Goal: Navigation & Orientation: Find specific page/section

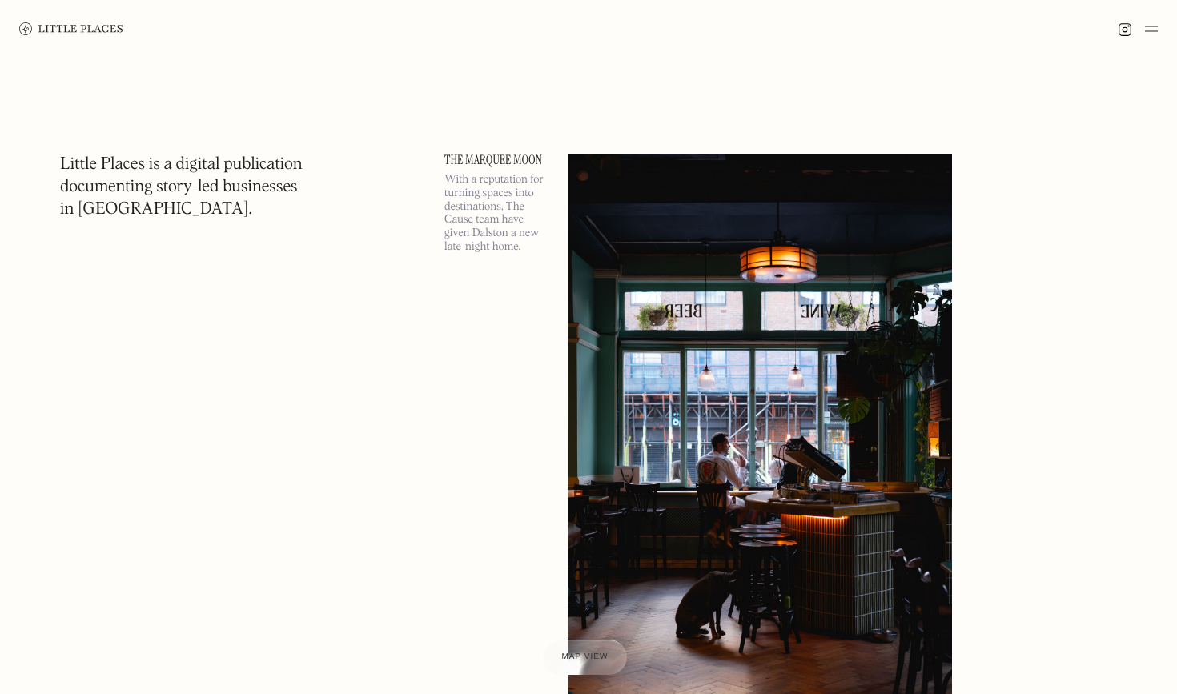
click at [1144, 26] on div at bounding box center [1138, 28] width 40 height 19
click at [1147, 27] on img at bounding box center [1151, 28] width 13 height 19
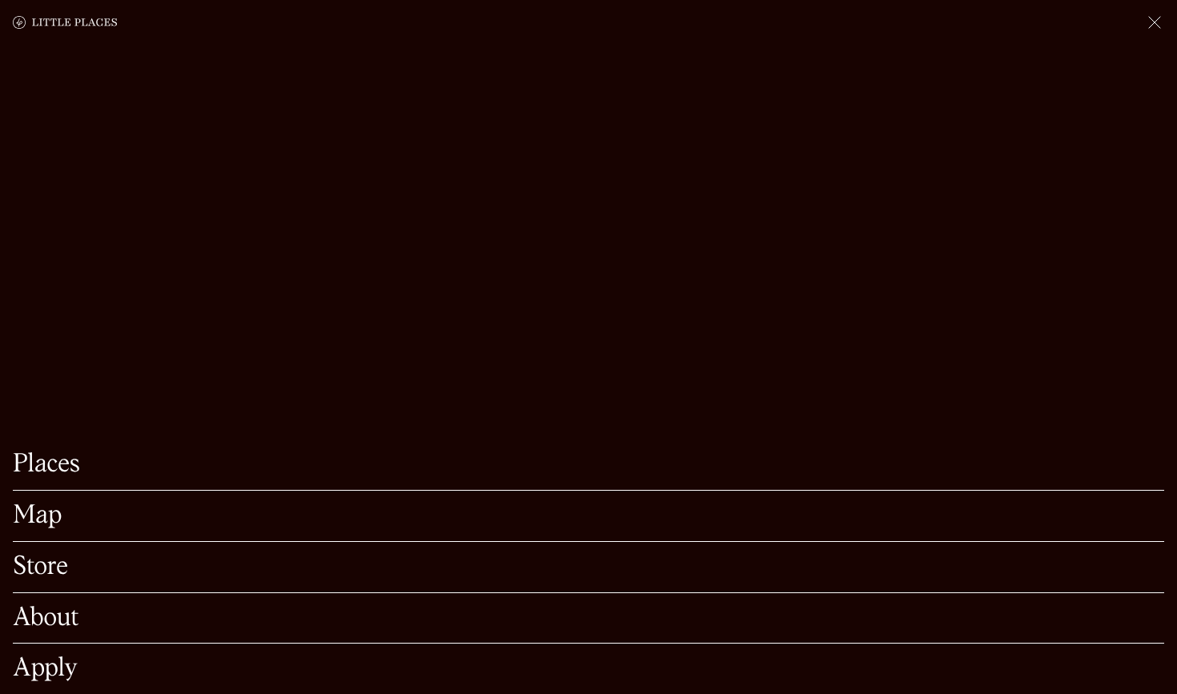
click at [62, 512] on link "Map" at bounding box center [589, 516] width 1152 height 25
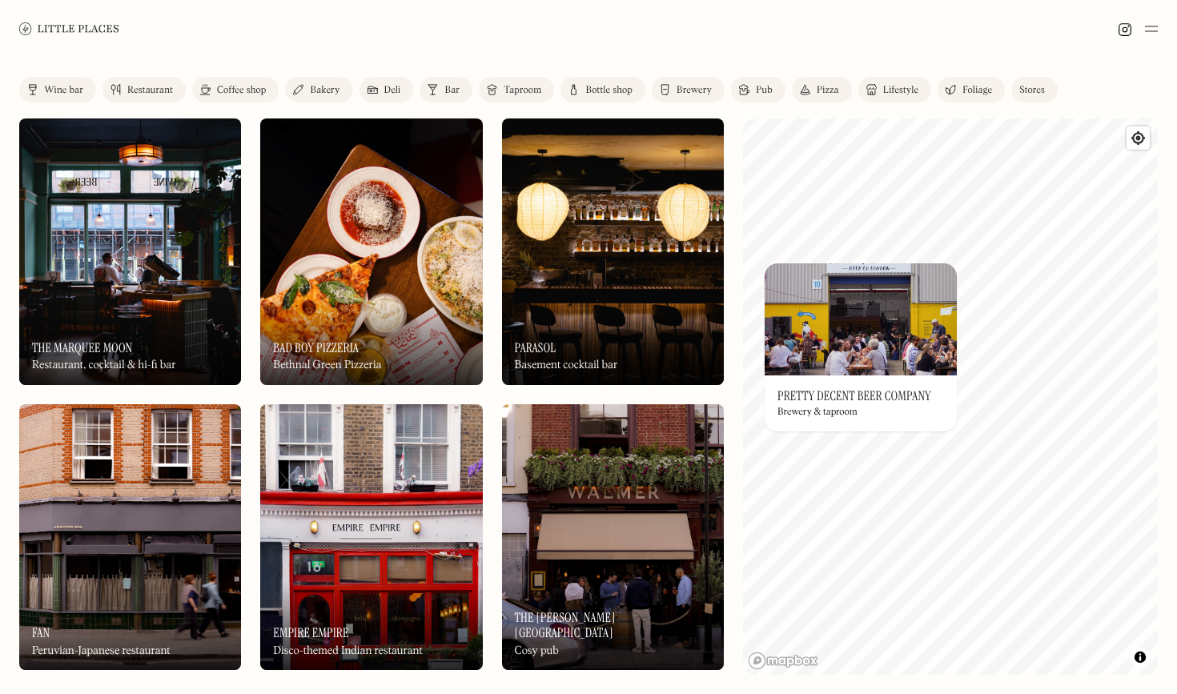
click at [829, 275] on img at bounding box center [861, 319] width 192 height 112
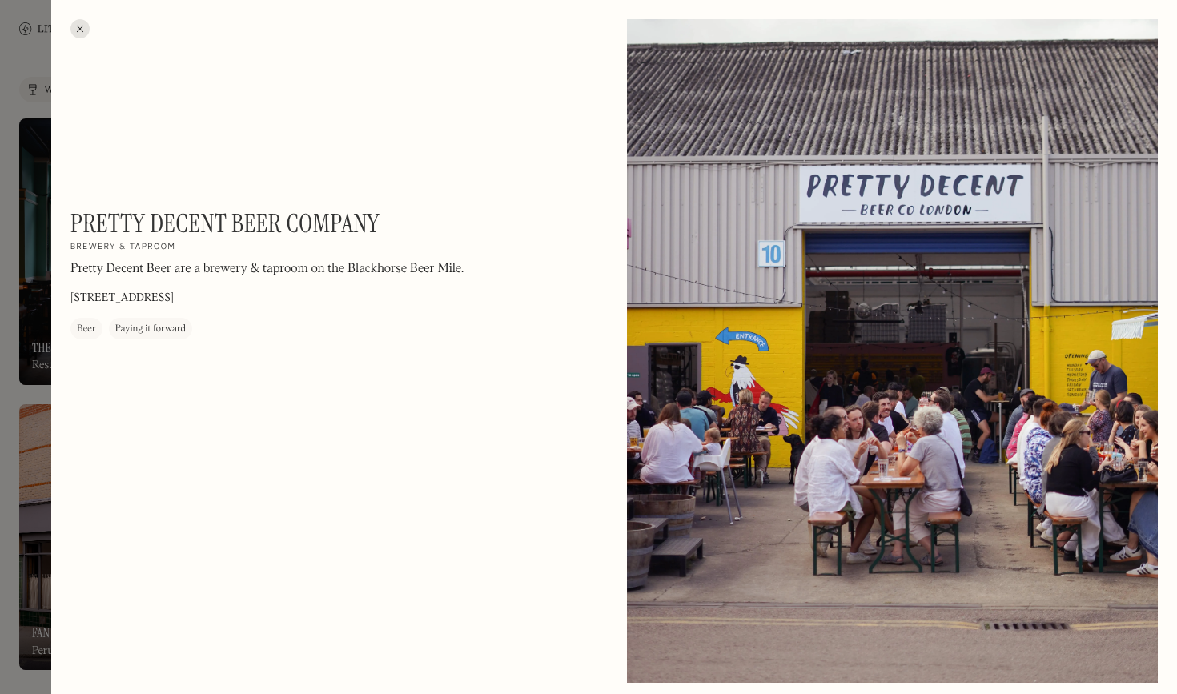
click at [829, 247] on div at bounding box center [892, 351] width 531 height 664
click at [10, 238] on div at bounding box center [588, 347] width 1177 height 694
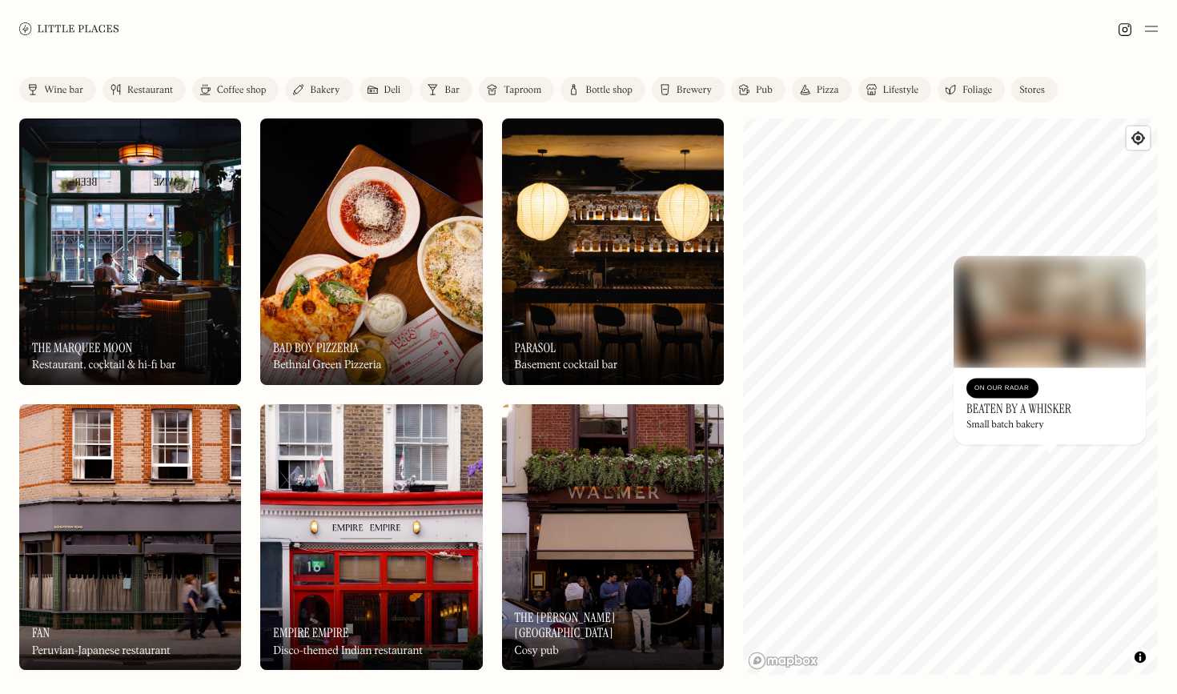
click at [1007, 368] on div "On Our Radar Beaten by a Whisker Small batch bakery" at bounding box center [1050, 406] width 192 height 77
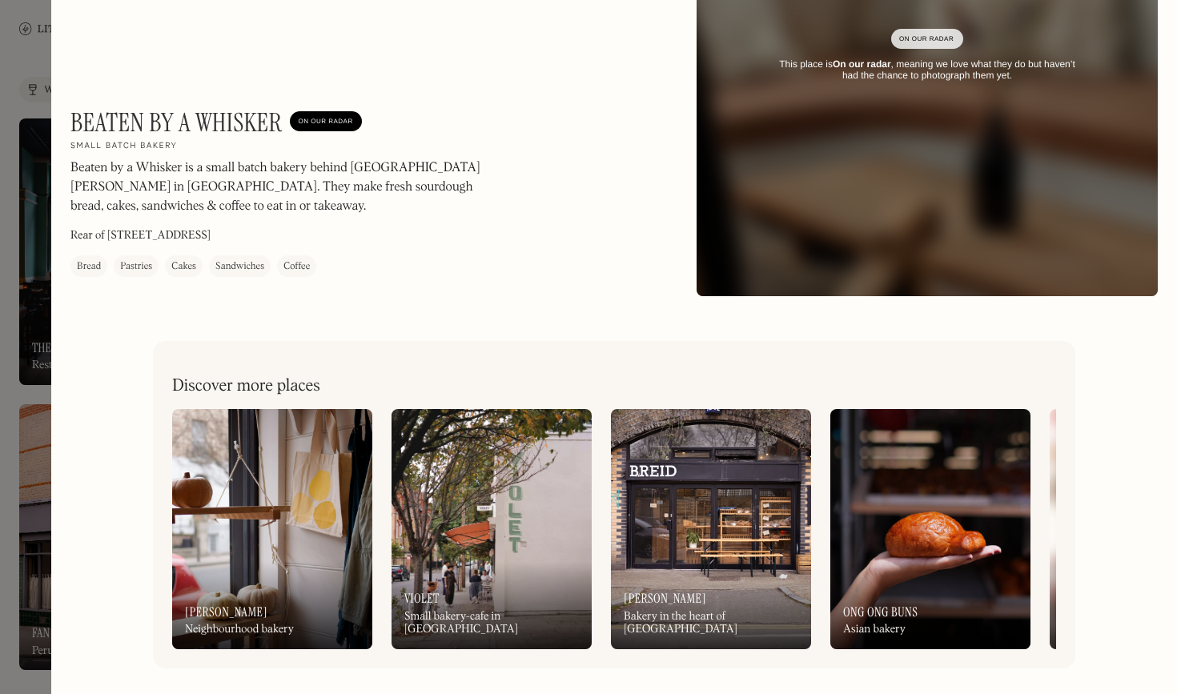
scroll to position [900, 0]
